Goal: Transaction & Acquisition: Download file/media

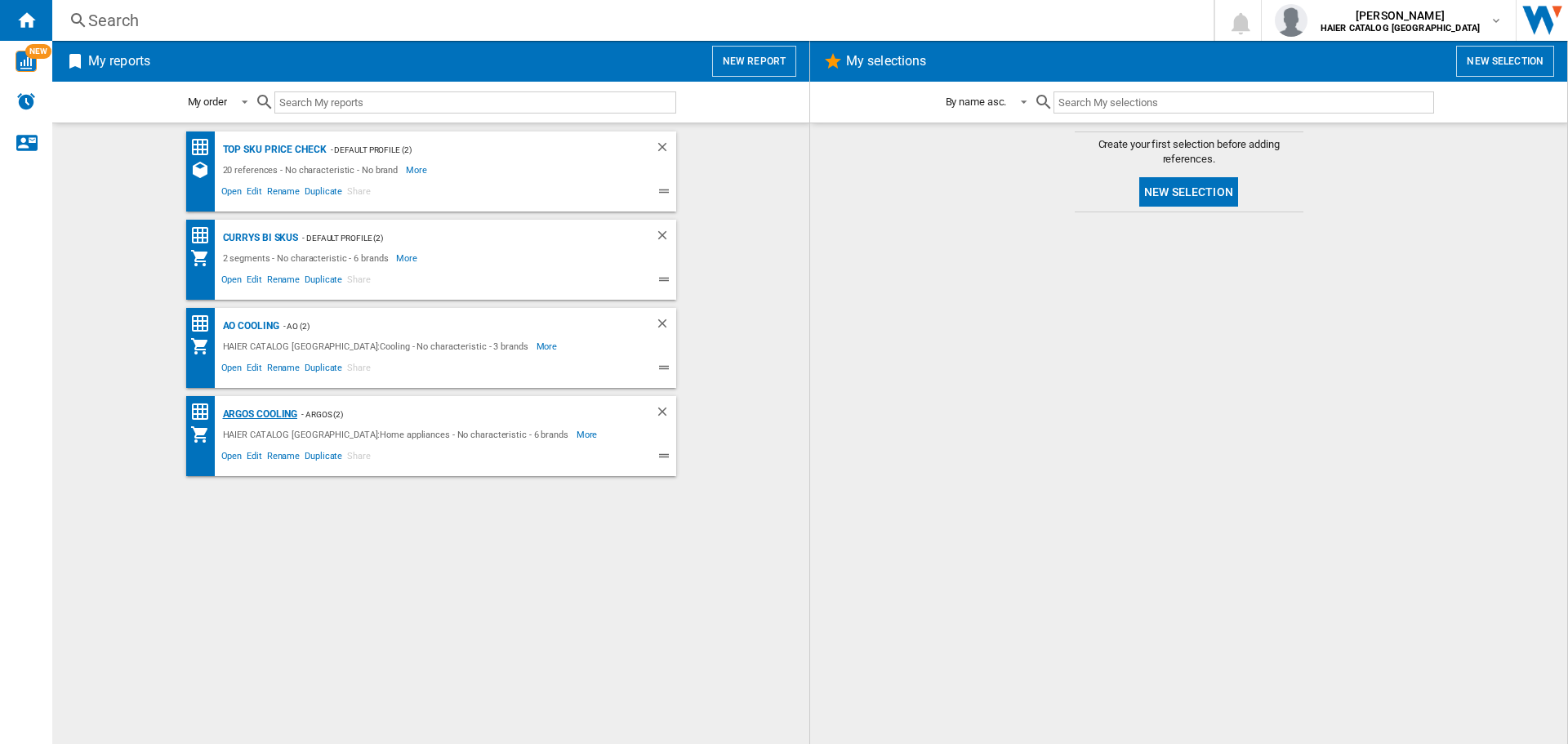
click at [274, 408] on div "Argos Cooling" at bounding box center [258, 414] width 79 height 20
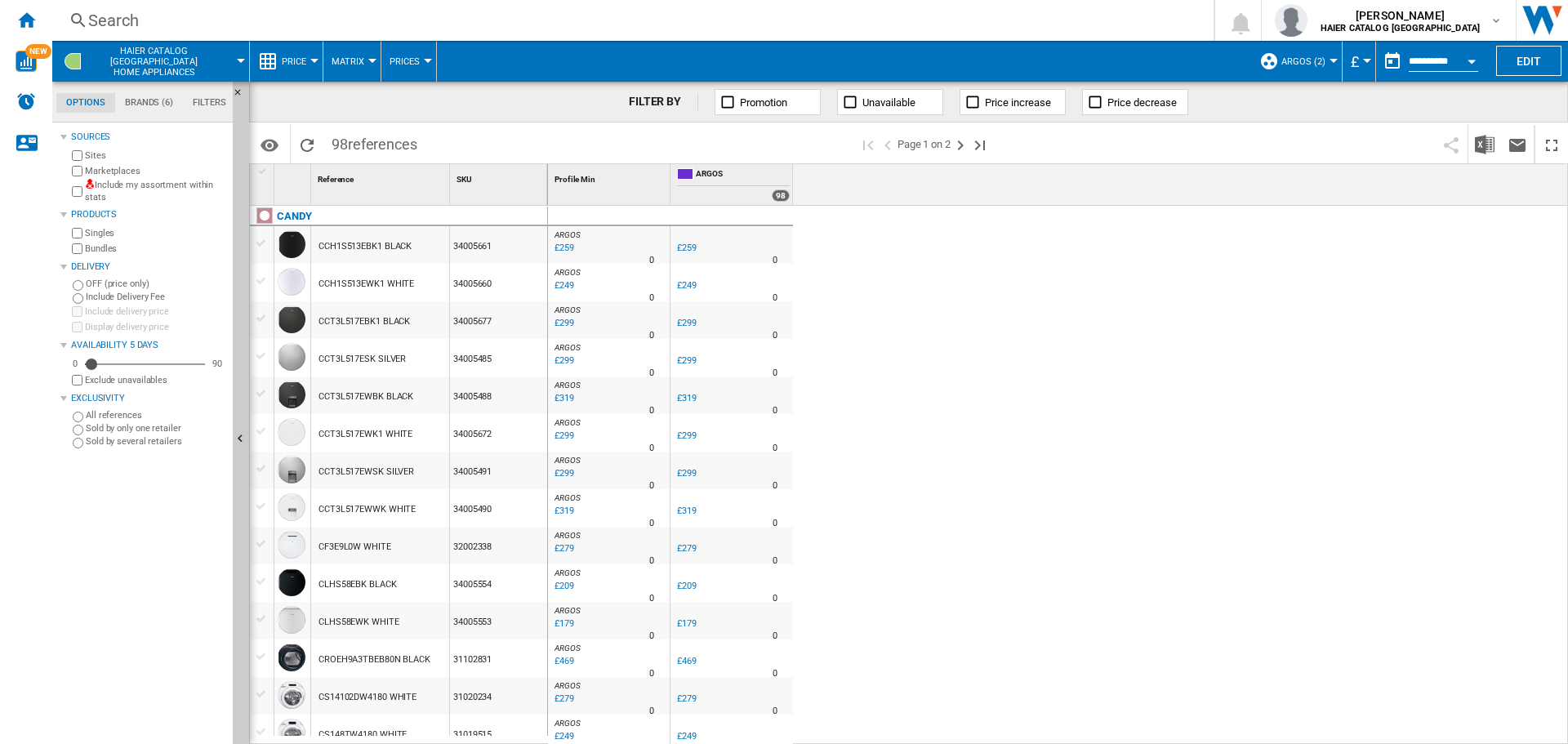
click at [1192, 656] on div "ARGOS : UK CO ARGOS -1.0 % £259 % N/A 0 ARGOS : UK CO ARGOS UK CO ARGOS -1.0 % …" at bounding box center [1058, 475] width 1021 height 539
click at [282, 58] on span "Price" at bounding box center [294, 61] width 25 height 10
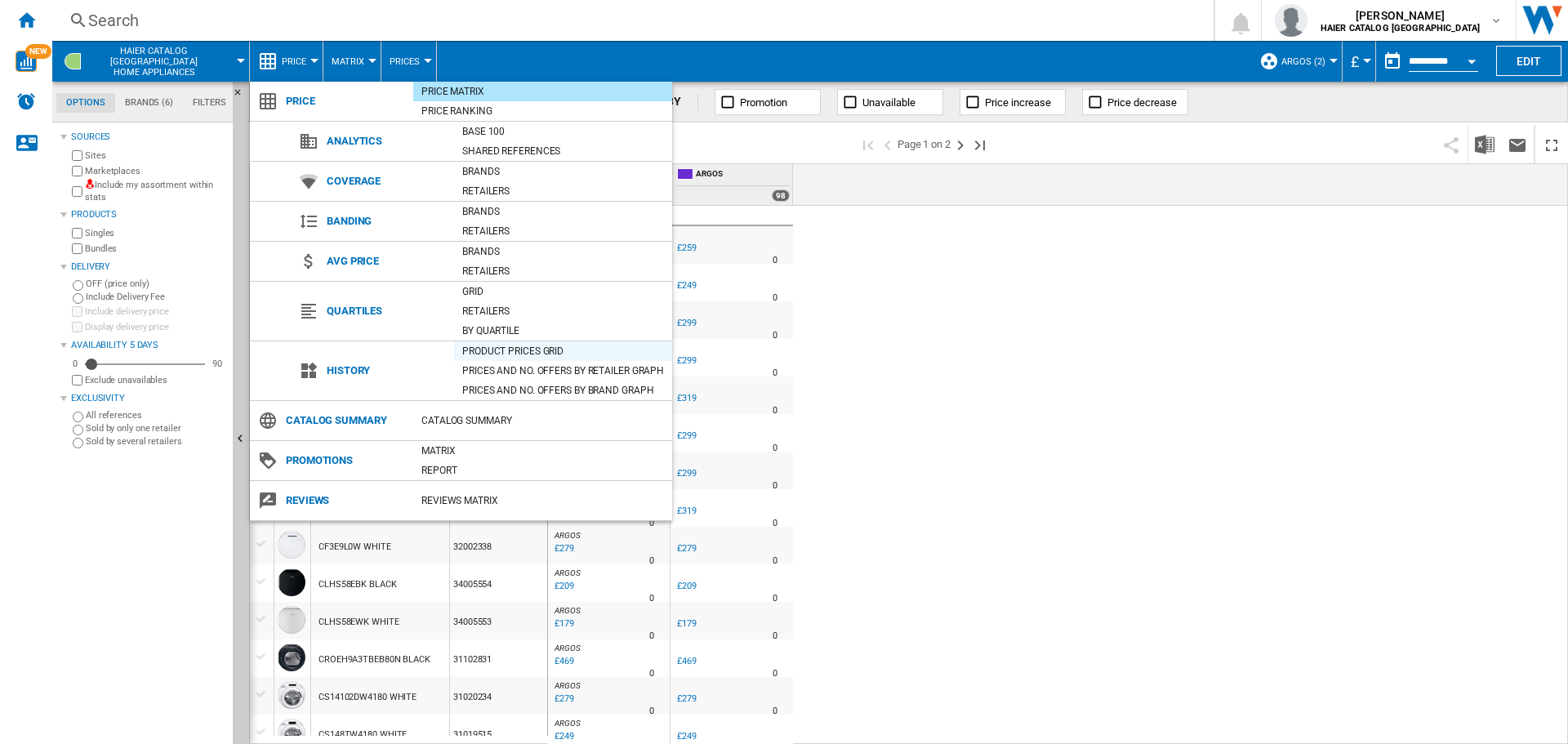
click at [547, 350] on div "Product prices grid" at bounding box center [563, 351] width 218 height 16
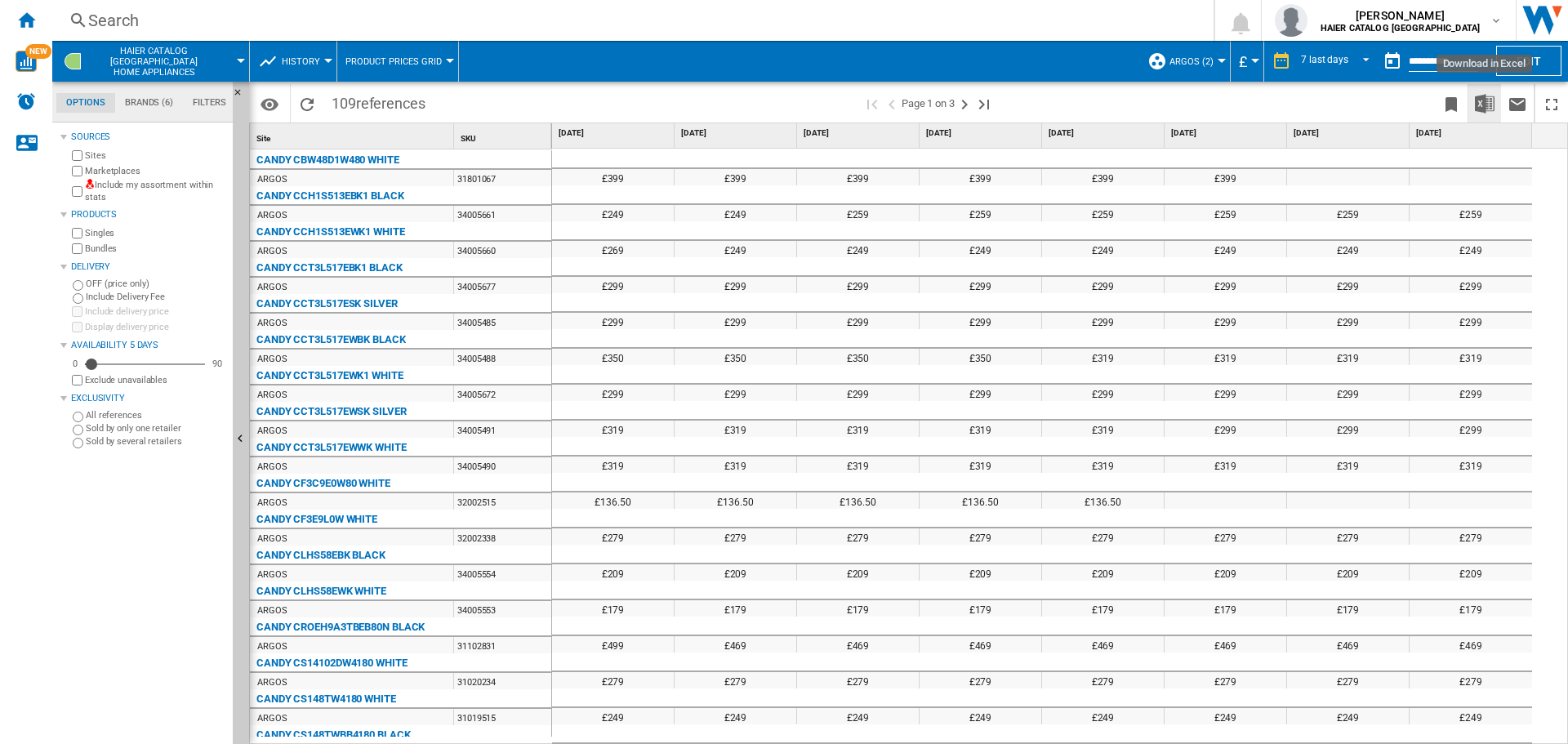
click at [1480, 95] on img "Download in Excel" at bounding box center [1484, 104] width 20 height 20
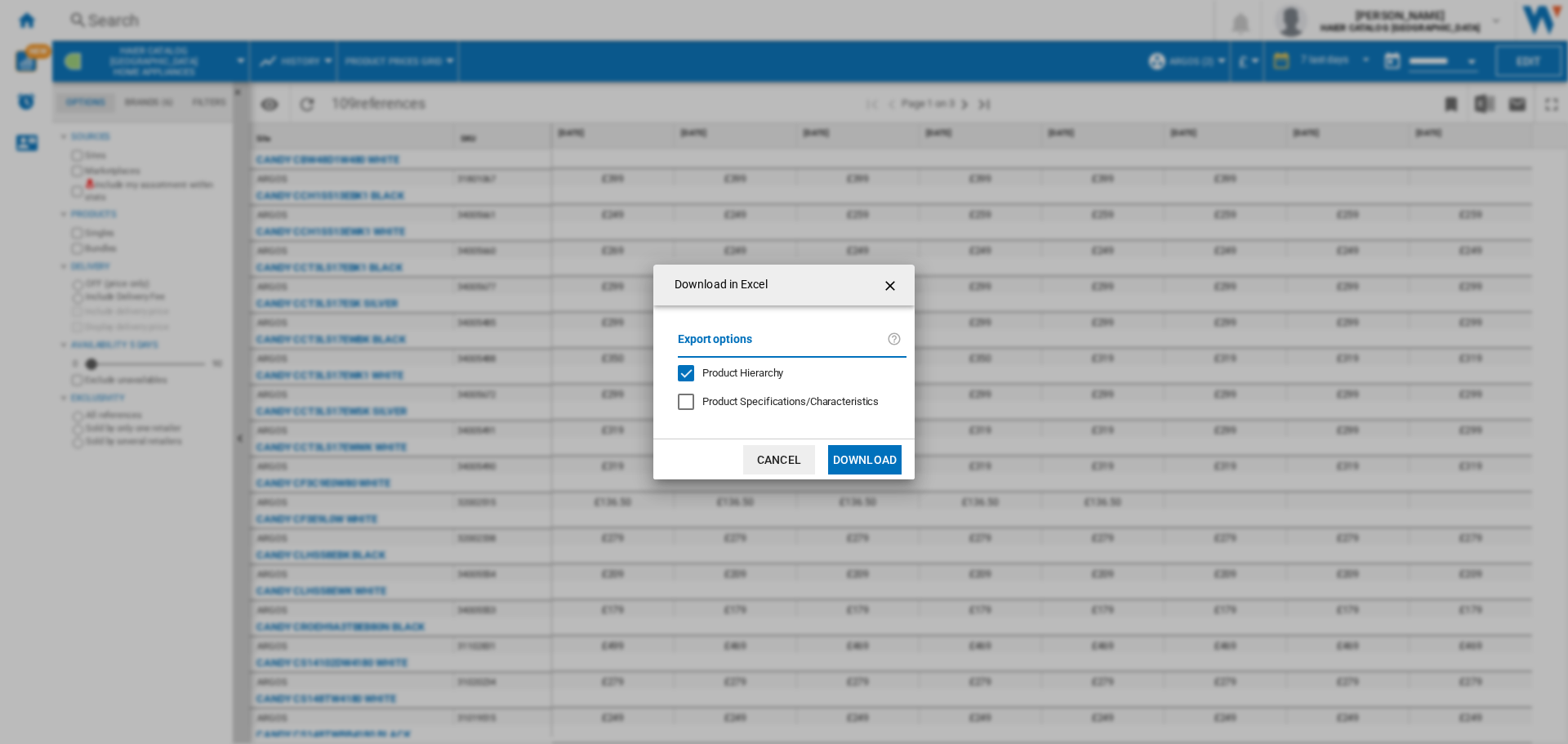
click at [867, 460] on button "Download" at bounding box center [864, 460] width 73 height 29
